Goal: Task Accomplishment & Management: Manage account settings

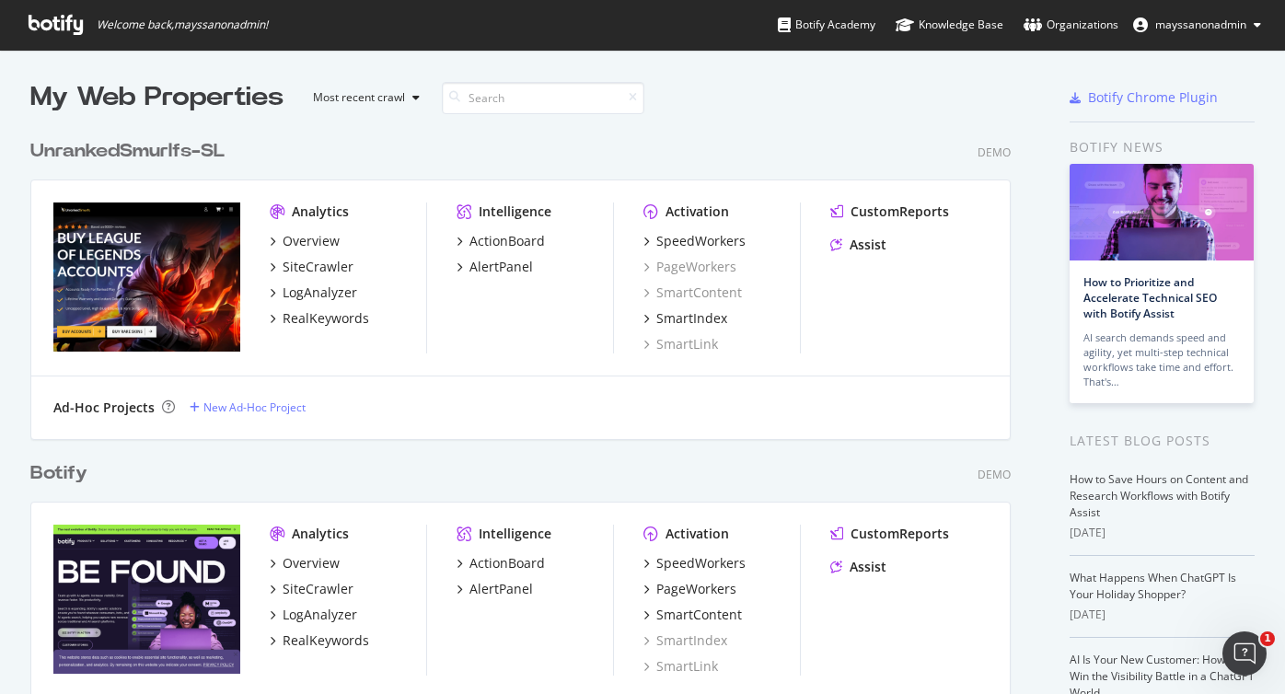
scroll to position [694, 1285]
click at [707, 318] on div "SmartIndex" at bounding box center [691, 318] width 71 height 18
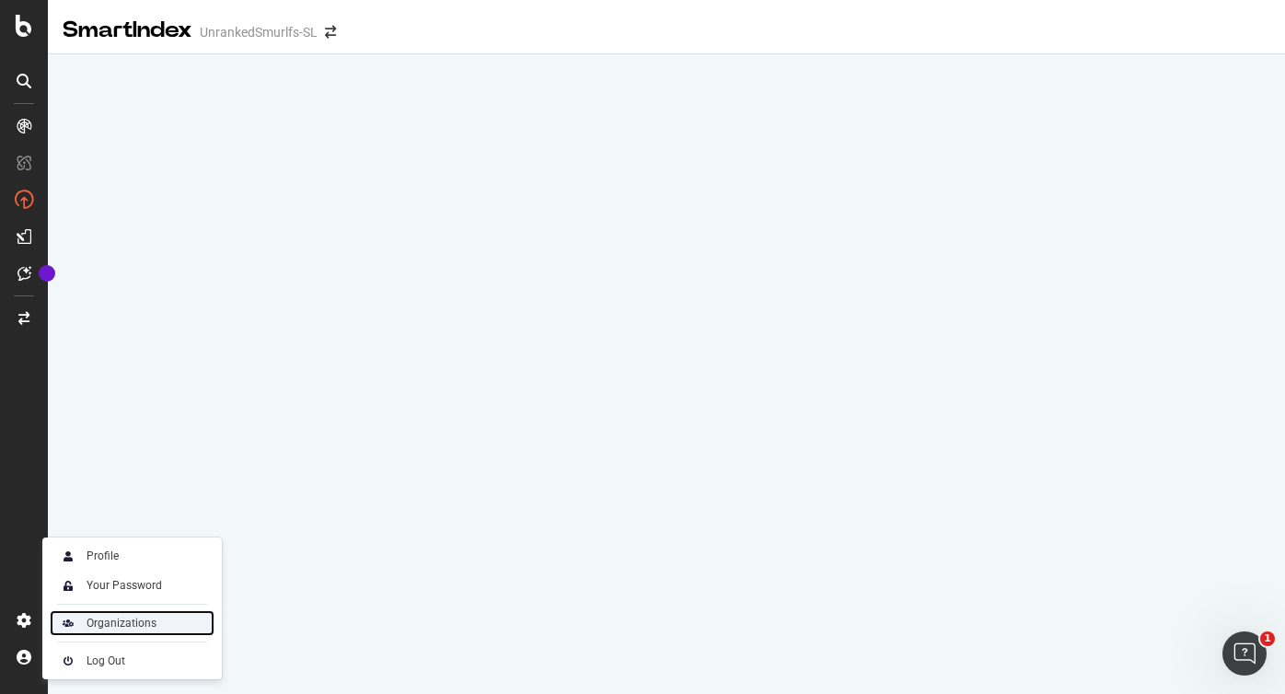
click at [101, 613] on div "Organizations" at bounding box center [132, 623] width 165 height 26
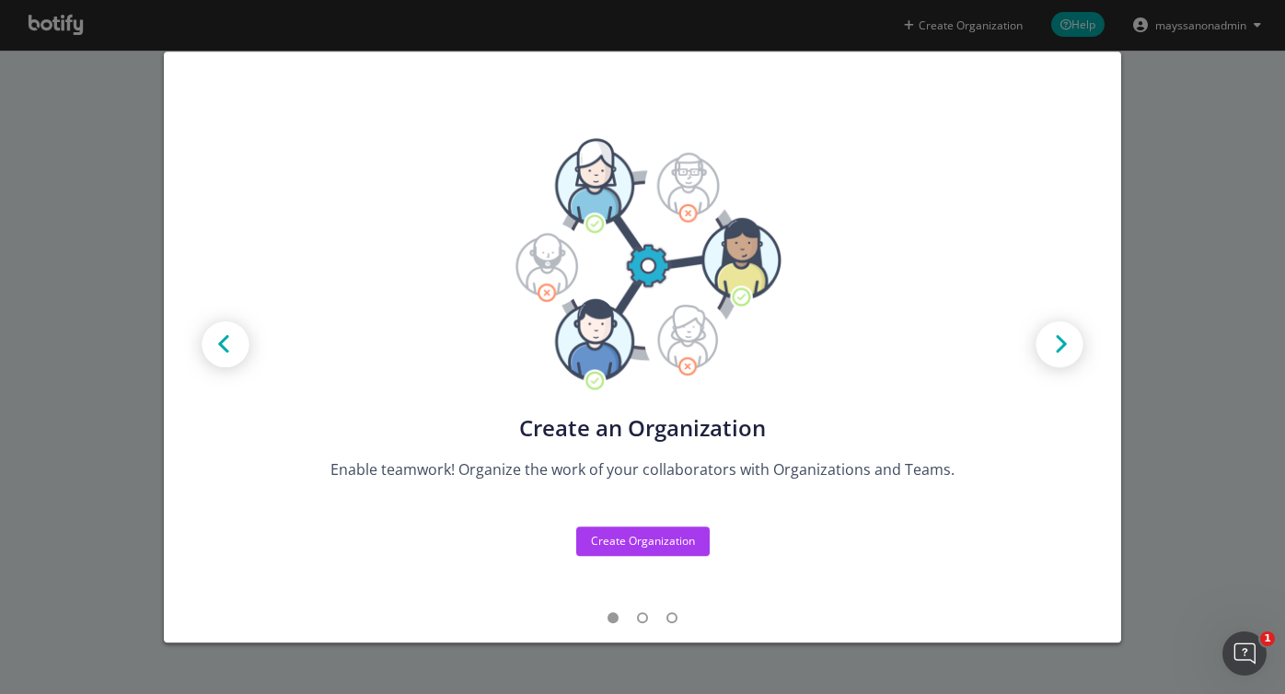
click at [1058, 346] on img "modal" at bounding box center [1059, 346] width 83 height 83
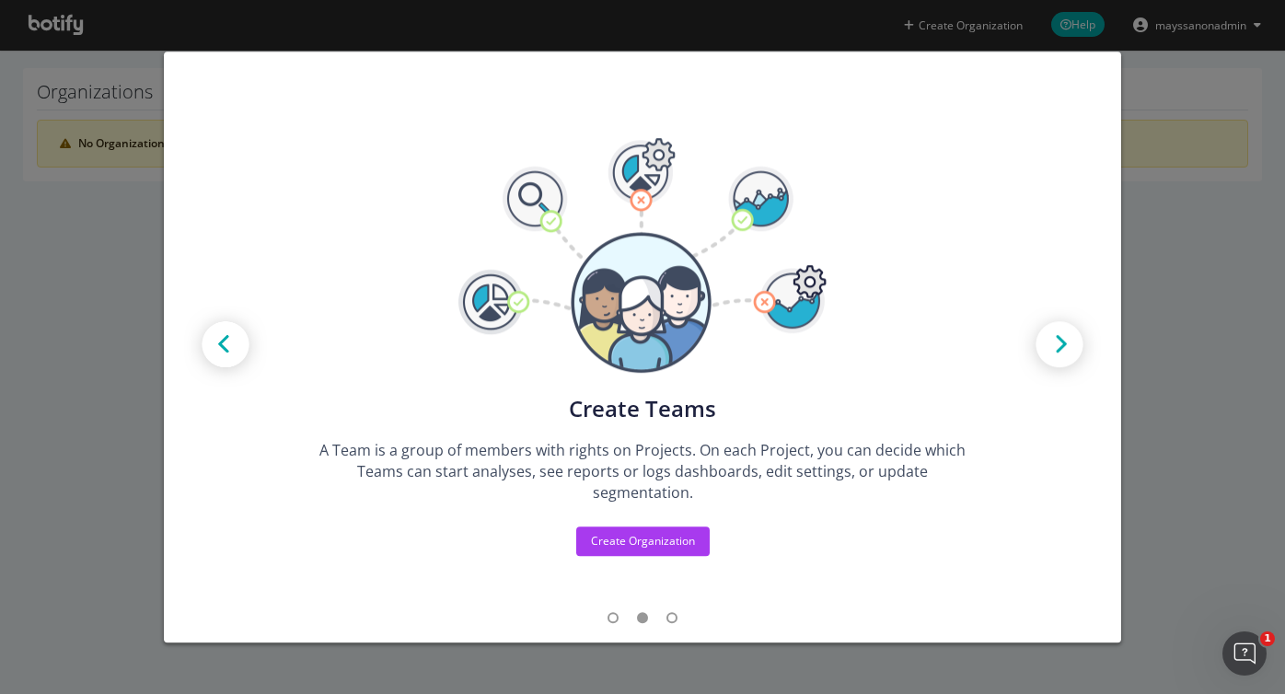
click at [119, 209] on div "Create new Projects for your Teams Create the exact model that matches your Org…" at bounding box center [642, 347] width 1285 height 694
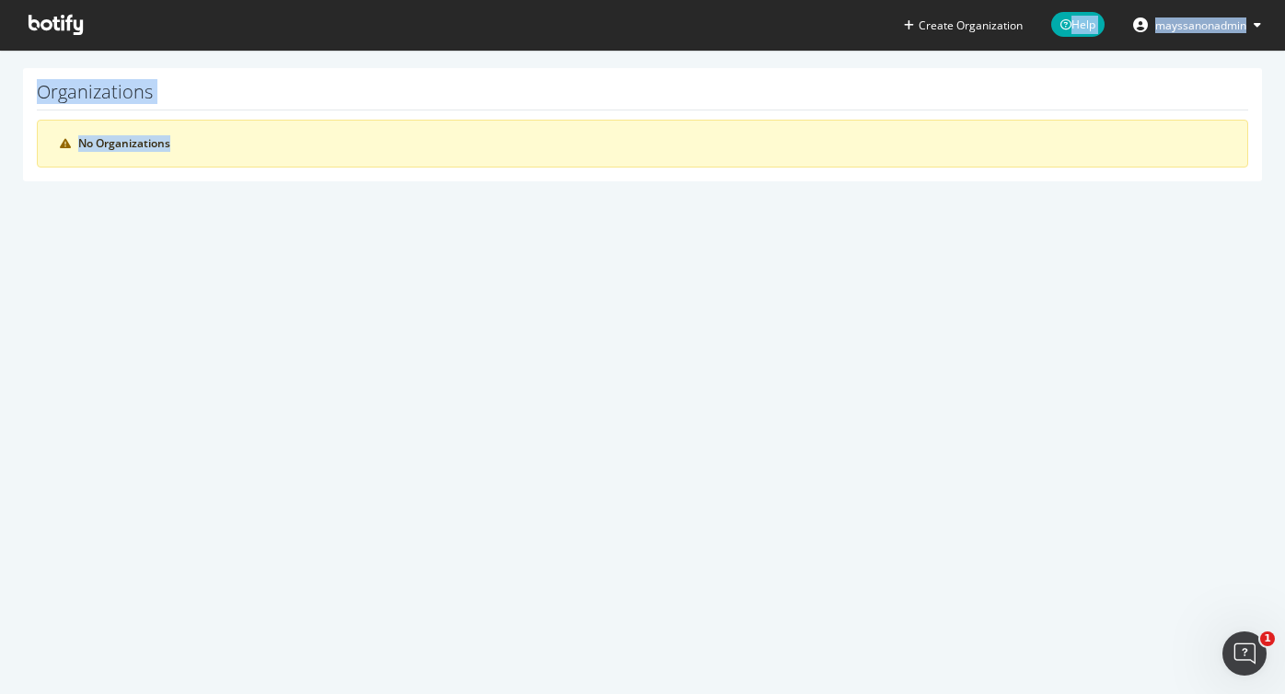
click at [119, 209] on section "Organizations No Organizations" at bounding box center [642, 134] width 1285 height 168
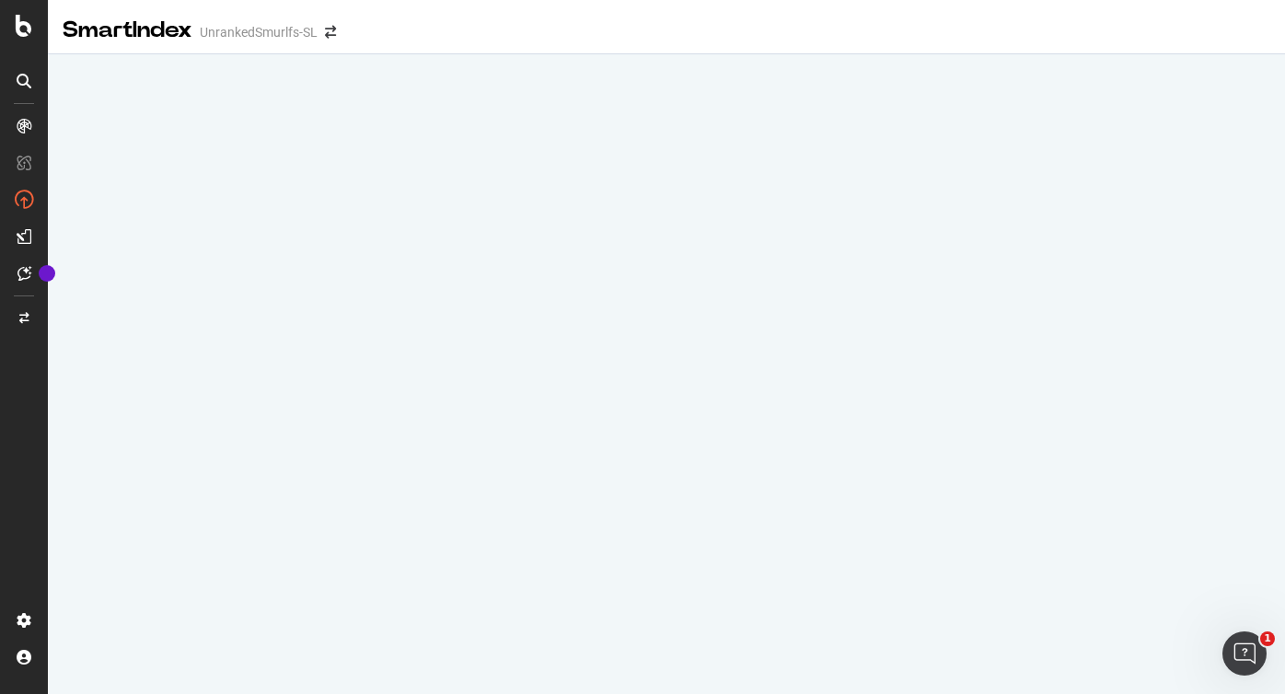
click at [24, 444] on div at bounding box center [24, 358] width 44 height 494
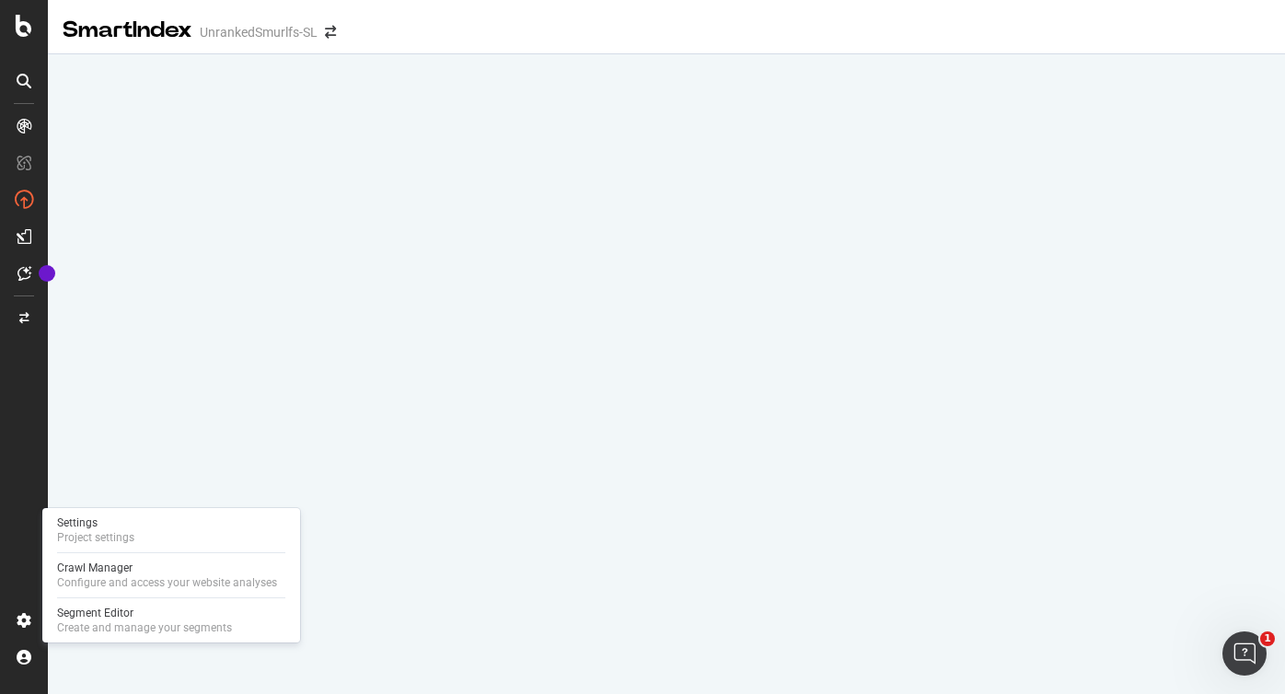
click at [93, 509] on div "Settings Project settings Crawl Manager Configure and access your website analy…" at bounding box center [171, 575] width 258 height 134
click at [93, 530] on div "Project settings" at bounding box center [95, 537] width 77 height 15
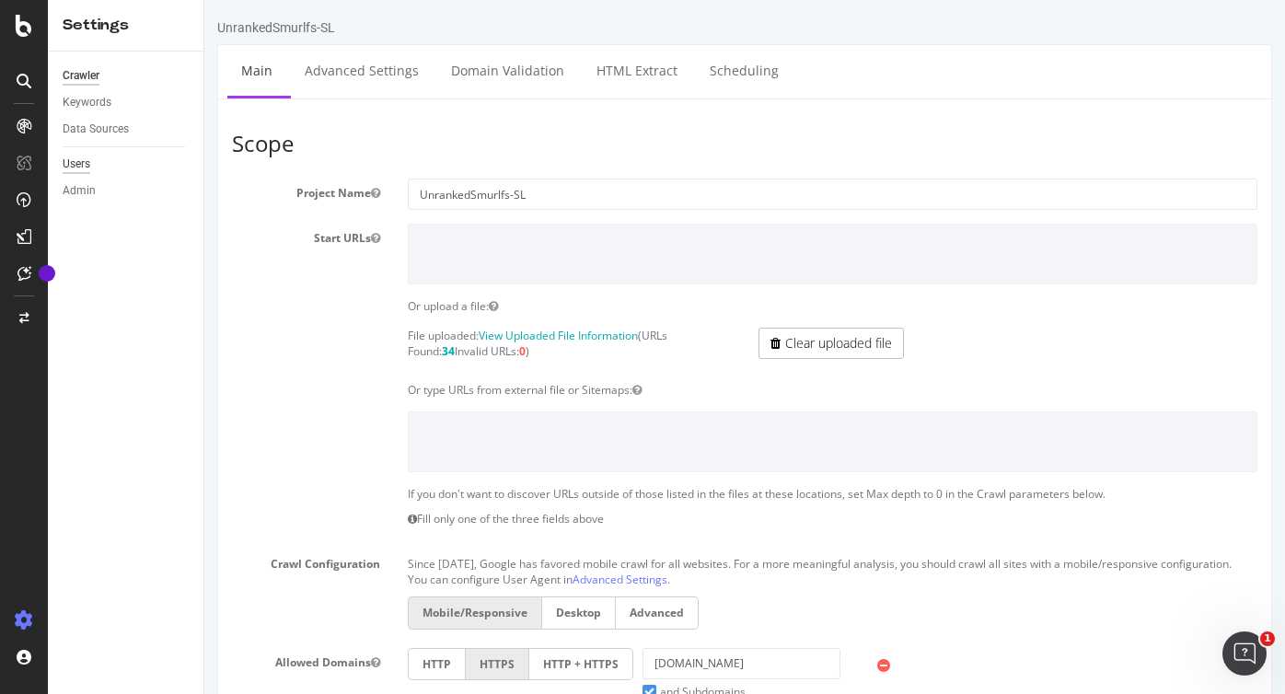
click at [84, 162] on div "Users" at bounding box center [77, 164] width 28 height 19
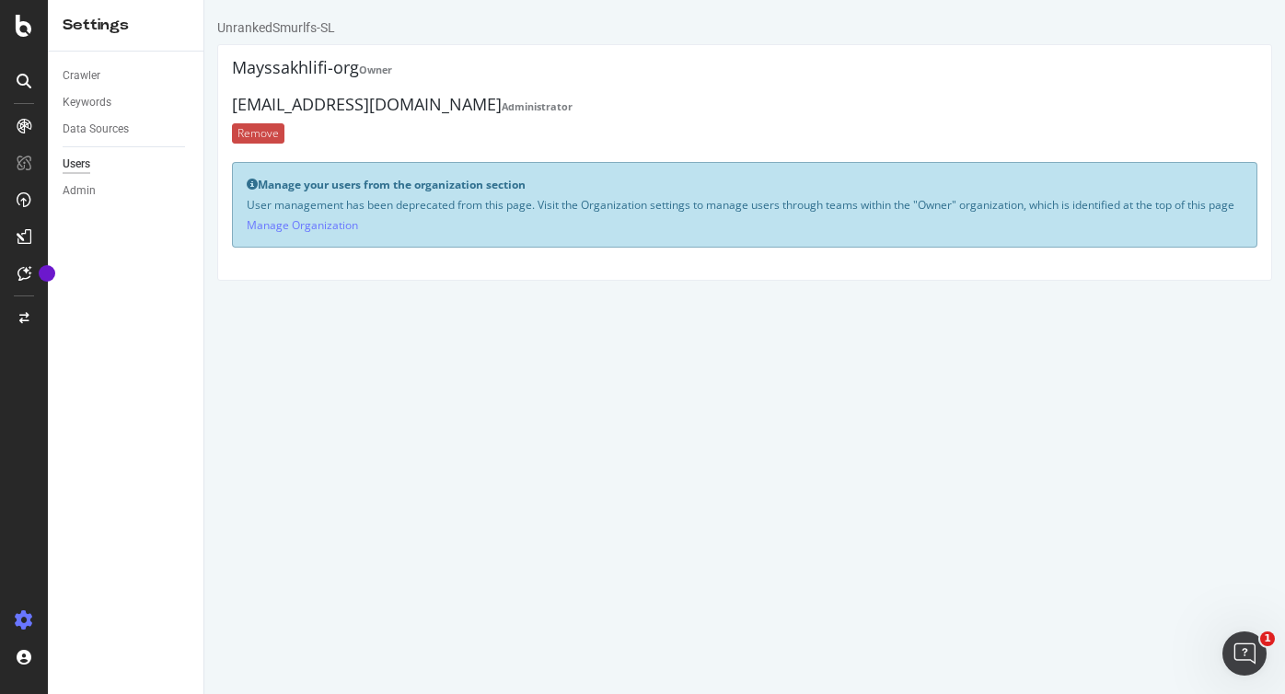
click at [261, 133] on input "Remove" at bounding box center [258, 133] width 52 height 20
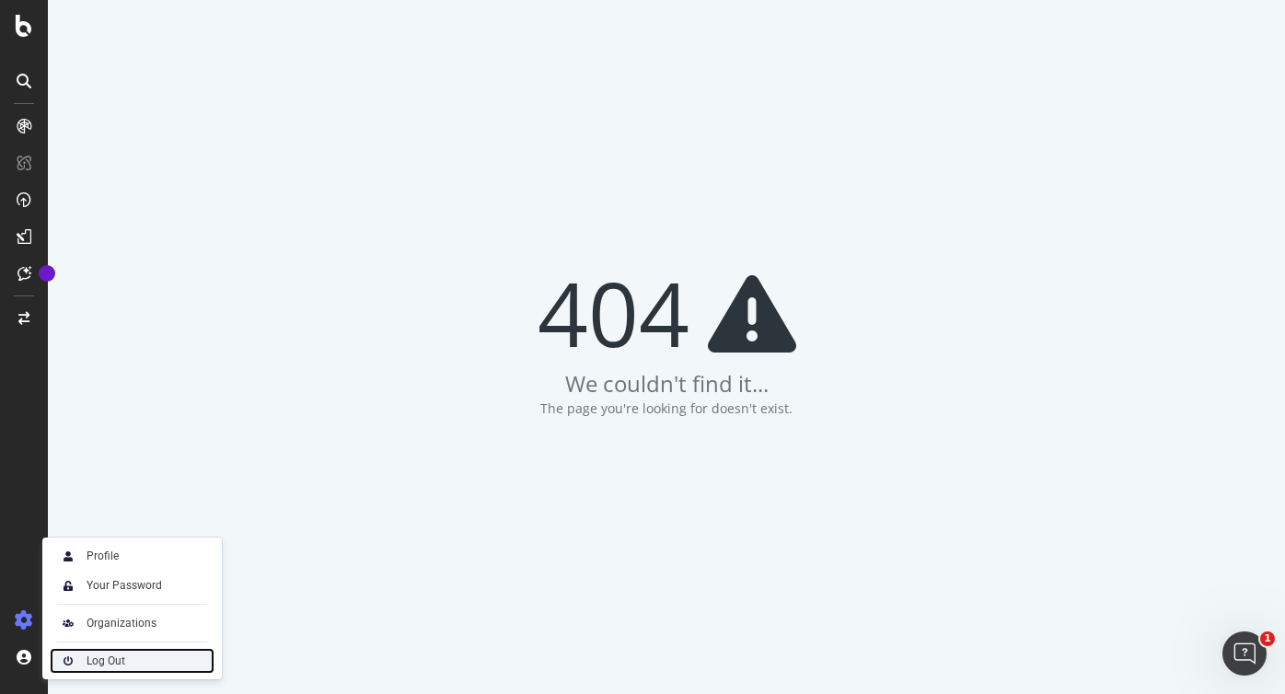
click at [104, 653] on div "Log Out" at bounding box center [105, 660] width 39 height 15
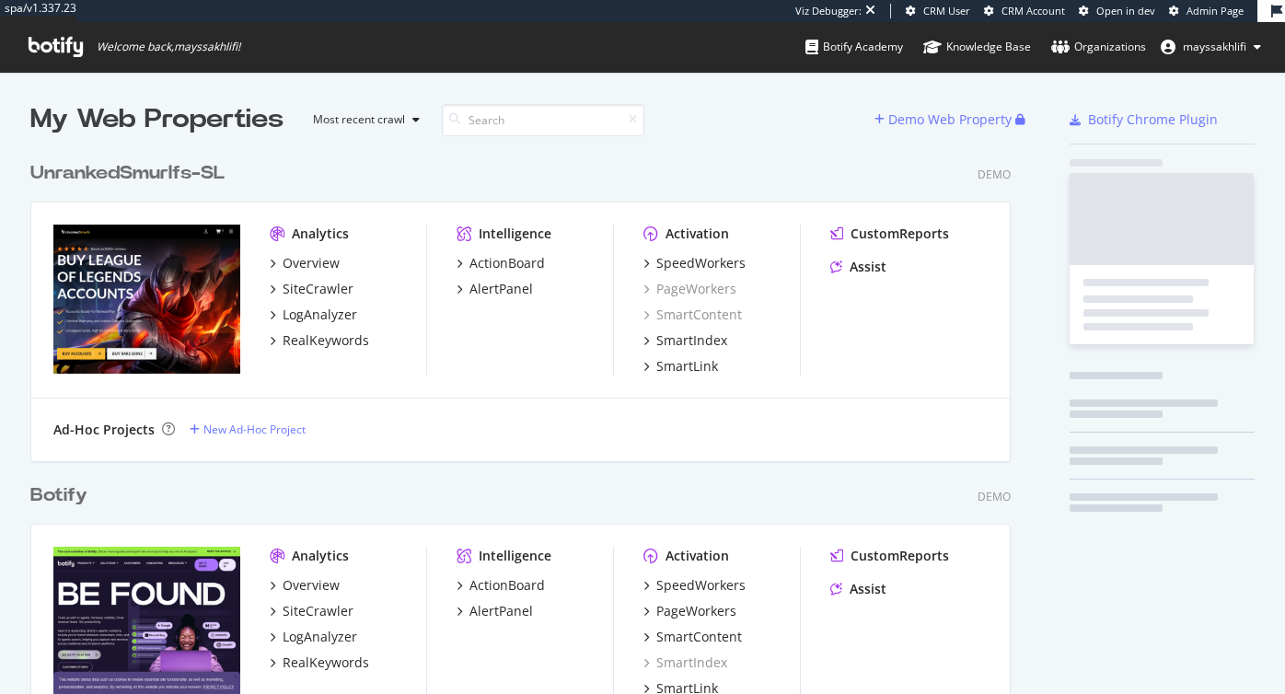
scroll to position [1314, 995]
